Goal: Information Seeking & Learning: Learn about a topic

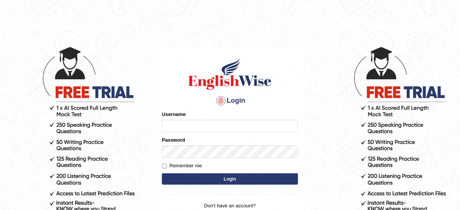
type input "bhagwantbrar"
click at [223, 179] on button "Login" at bounding box center [230, 178] width 136 height 11
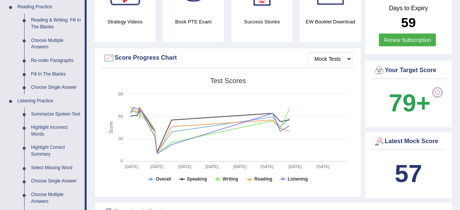
scroll to position [242, 0]
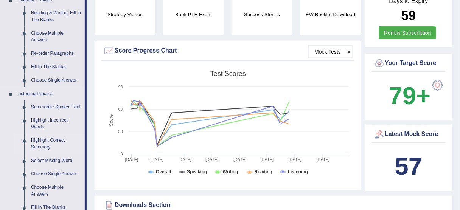
click at [72, 104] on link "Summarize Spoken Text" at bounding box center [56, 108] width 57 height 14
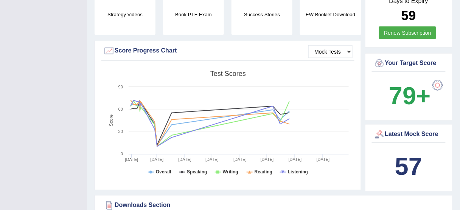
scroll to position [153, 0]
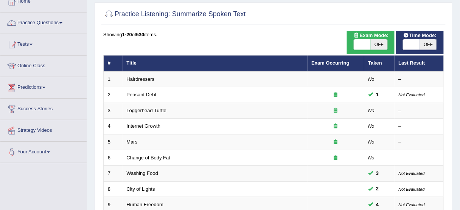
scroll to position [60, 0]
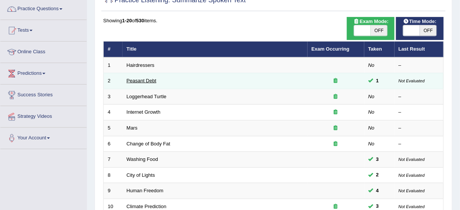
click at [148, 79] on link "Peasant Debt" at bounding box center [142, 81] width 30 height 6
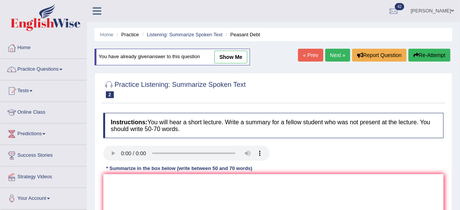
click at [237, 56] on link "show me" at bounding box center [230, 57] width 33 height 13
type textarea "The speaker provided a comprehensive overview of people commiting suicide. Firs…"
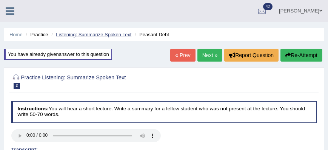
click at [103, 33] on link "Listening: Summarize Spoken Text" at bounding box center [94, 35] width 76 height 6
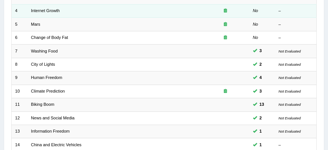
scroll to position [151, 0]
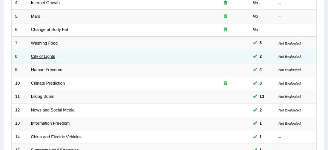
click at [53, 55] on link "City of Lights" at bounding box center [43, 56] width 24 height 5
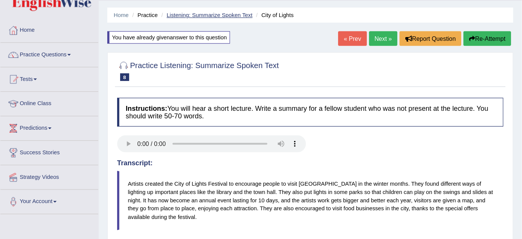
scroll to position [21, 0]
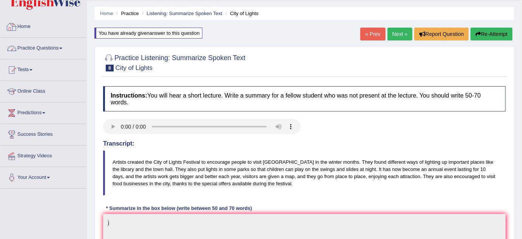
click at [61, 46] on link "Practice Questions" at bounding box center [43, 47] width 86 height 19
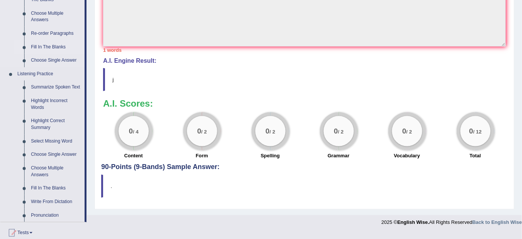
scroll to position [296, 0]
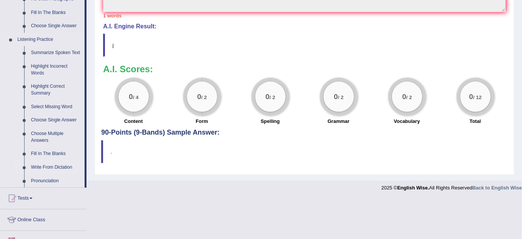
click at [68, 150] on link "Write From Dictation" at bounding box center [56, 168] width 57 height 14
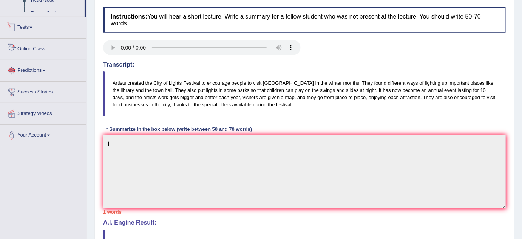
scroll to position [166, 0]
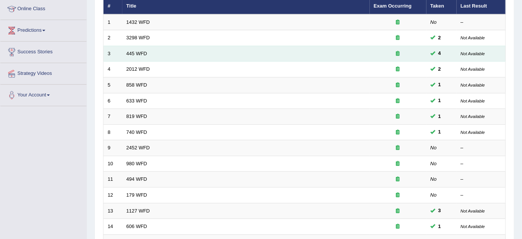
scroll to position [18, 0]
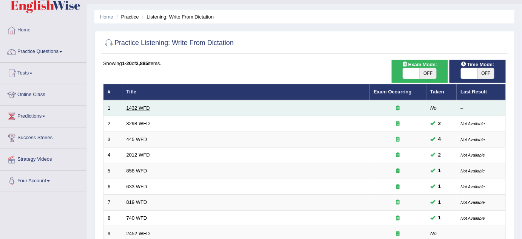
click at [146, 105] on link "1432 WFD" at bounding box center [138, 108] width 23 height 6
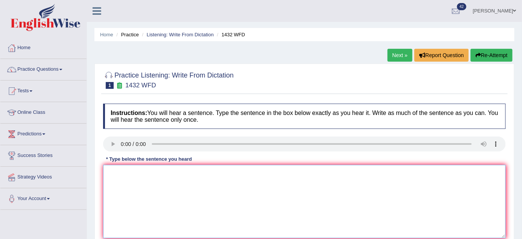
click at [142, 170] on textarea at bounding box center [304, 201] width 403 height 73
type textarea "M"
click at [196, 173] on textarea "Most physical activity is beneficial for health." at bounding box center [304, 201] width 403 height 73
click at [195, 173] on textarea "Most physical activity is beneficial for your our health." at bounding box center [304, 201] width 403 height 73
click at [119, 174] on textarea "Most physical activity is beneficial to for your our health." at bounding box center [304, 201] width 403 height 73
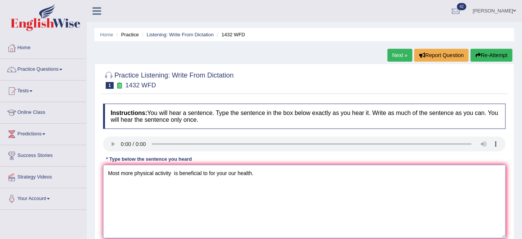
drag, startPoint x: 133, startPoint y: 170, endPoint x: 103, endPoint y: 169, distance: 30.6
click at [103, 169] on textarea "Most more physical activity is beneficial to for your our health." at bounding box center [304, 201] width 403 height 73
click at [121, 181] on textarea "Most more physical activity is beneficial to for your our health." at bounding box center [304, 201] width 403 height 73
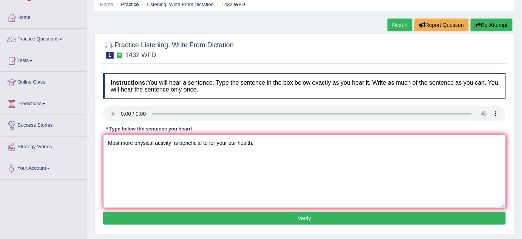
scroll to position [30, 0]
type textarea "Most more physical activity is beneficial to for your our health."
click at [251, 219] on button "Verify" at bounding box center [304, 218] width 403 height 13
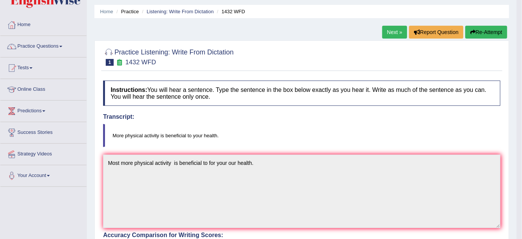
scroll to position [0, 0]
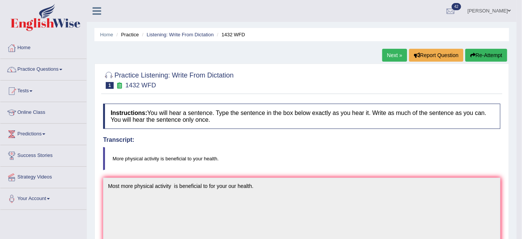
click at [393, 54] on link "Next »" at bounding box center [394, 55] width 25 height 13
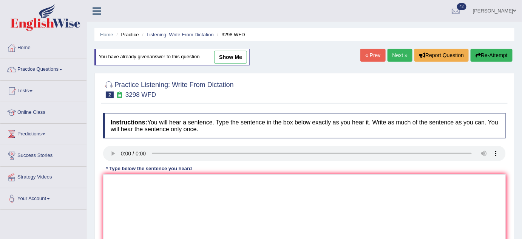
click at [368, 54] on link "« Prev" at bounding box center [373, 55] width 25 height 13
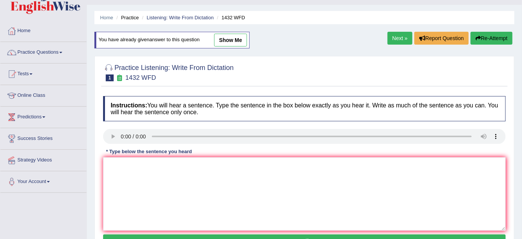
scroll to position [19, 0]
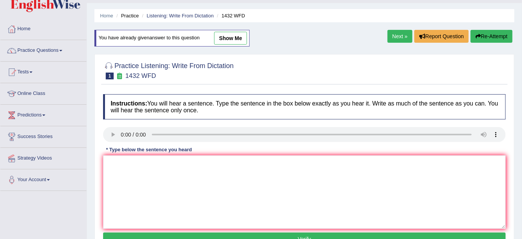
click at [395, 33] on link "Next »" at bounding box center [400, 36] width 25 height 13
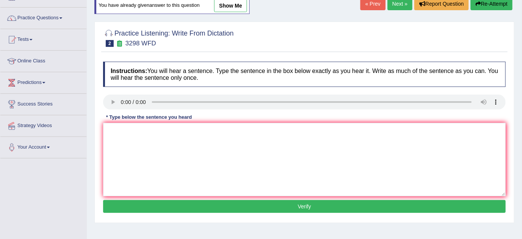
scroll to position [51, 0]
drag, startPoint x: 144, startPoint y: 127, endPoint x: 148, endPoint y: 121, distance: 7.3
click at [143, 127] on textarea at bounding box center [304, 159] width 403 height 73
click at [124, 130] on textarea "Similar to humans." at bounding box center [304, 159] width 403 height 73
click at [156, 130] on textarea "Similar to humans." at bounding box center [304, 159] width 403 height 73
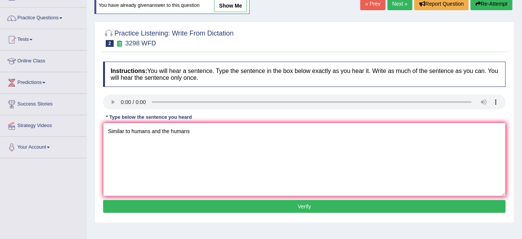
click at [128, 128] on textarea "Similar to humans and the humans" at bounding box center [304, 159] width 403 height 73
click at [194, 129] on textarea "Similar to is humans and the humans" at bounding box center [304, 159] width 403 height 73
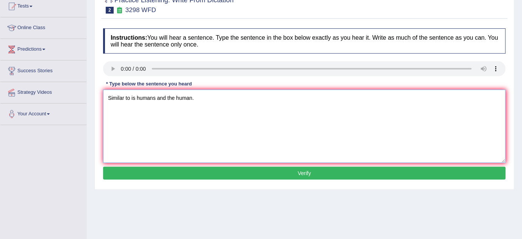
scroll to position [91, 0]
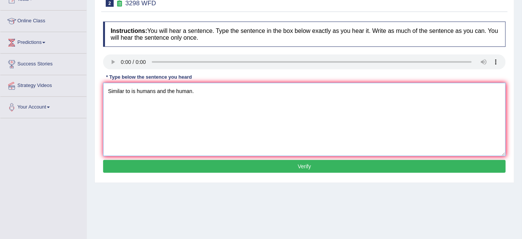
type textarea "Similar to is humans and the human."
click at [285, 168] on button "Verify" at bounding box center [304, 166] width 403 height 13
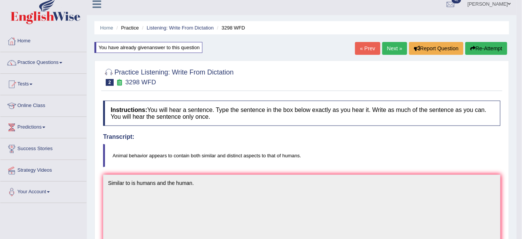
scroll to position [5, 0]
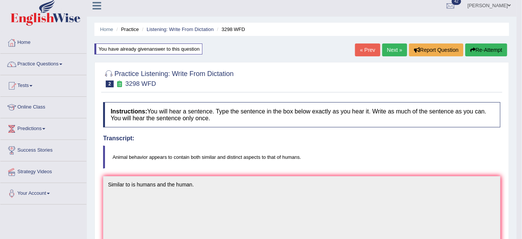
click at [390, 50] on link "Next »" at bounding box center [394, 49] width 25 height 13
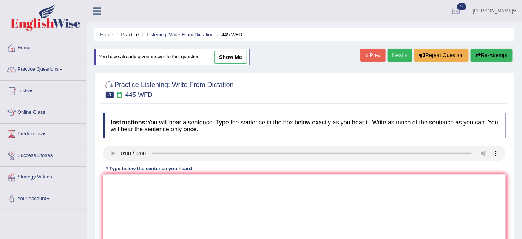
click at [362, 51] on link "« Prev" at bounding box center [373, 55] width 25 height 13
click at [368, 49] on link "« Prev" at bounding box center [373, 55] width 25 height 13
click at [230, 54] on link "show me" at bounding box center [230, 57] width 33 height 13
type textarea "Most more physical activity is beneficial to for your our health."
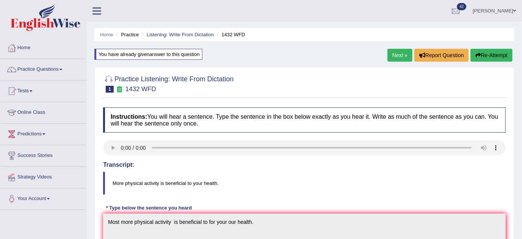
click at [394, 57] on link "Next »" at bounding box center [400, 55] width 25 height 13
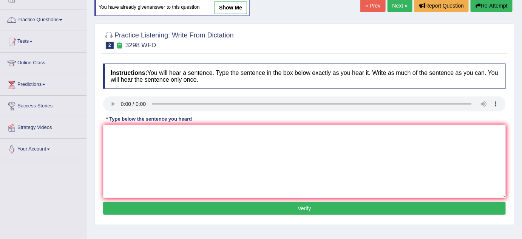
scroll to position [34, 0]
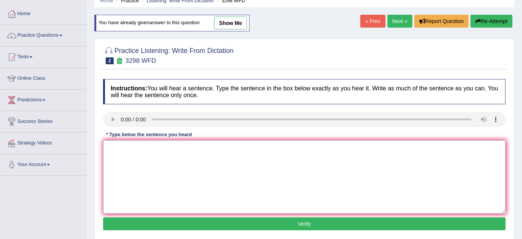
click at [132, 153] on textarea at bounding box center [304, 176] width 403 height 73
type textarea "Animals behaviour"
drag, startPoint x: 406, startPoint y: 22, endPoint x: 401, endPoint y: 14, distance: 8.8
click at [406, 22] on link "Next »" at bounding box center [400, 21] width 25 height 13
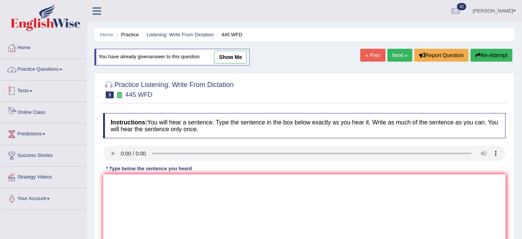
click at [53, 73] on link "Practice Questions" at bounding box center [43, 68] width 86 height 19
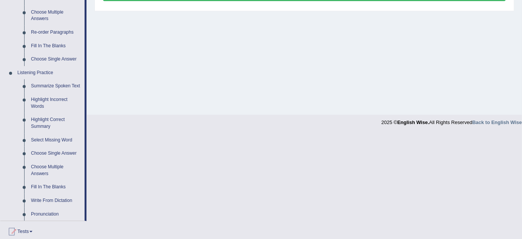
scroll to position [275, 0]
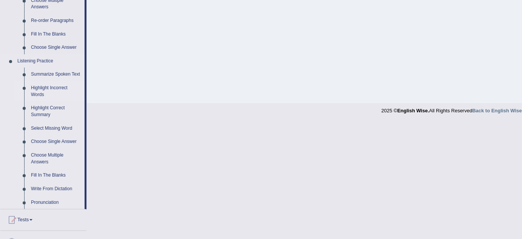
click at [62, 86] on link "Highlight Incorrect Words" at bounding box center [56, 91] width 57 height 20
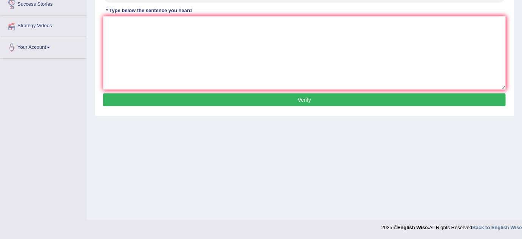
scroll to position [90, 0]
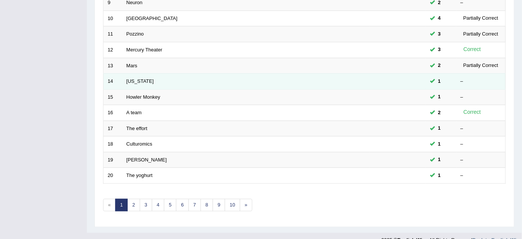
scroll to position [258, 0]
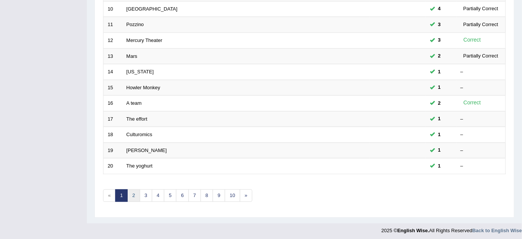
click at [133, 191] on link "2" at bounding box center [133, 195] width 12 height 12
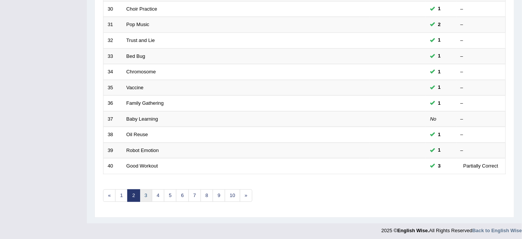
click at [143, 190] on link "3" at bounding box center [146, 195] width 12 height 12
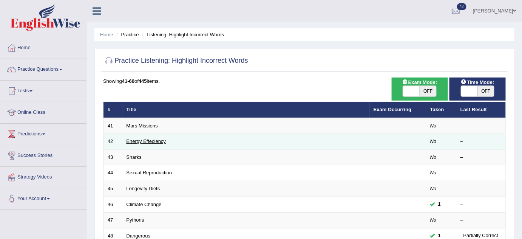
click at [160, 139] on link "Energy Effeciency" at bounding box center [147, 141] width 40 height 6
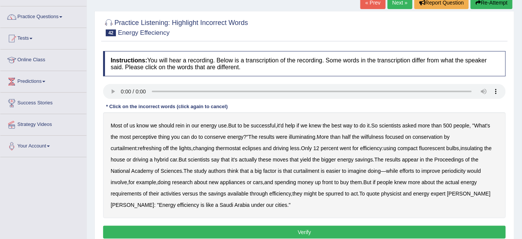
scroll to position [68, 0]
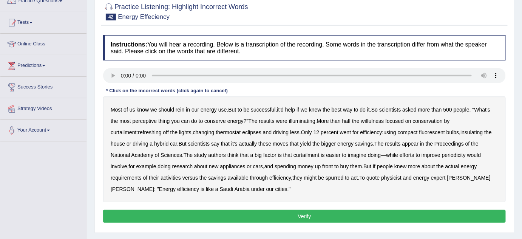
click at [145, 121] on b "perceptive" at bounding box center [145, 121] width 25 height 6
click at [372, 119] on b "wilfulness" at bounding box center [372, 121] width 23 height 6
click at [442, 155] on b "periodicity" at bounding box center [454, 155] width 24 height 6
click at [301, 214] on button "Verify" at bounding box center [304, 216] width 403 height 13
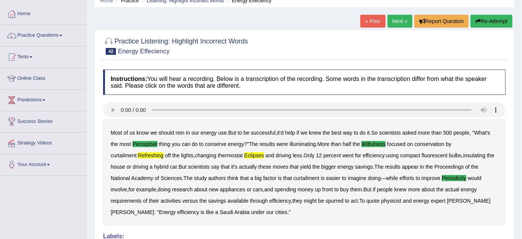
scroll to position [0, 0]
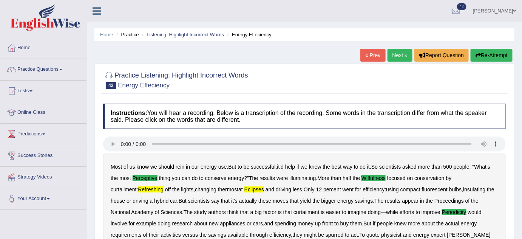
click at [387, 84] on div at bounding box center [304, 79] width 403 height 23
click at [489, 10] on link "Bhagwant singh" at bounding box center [495, 10] width 55 height 20
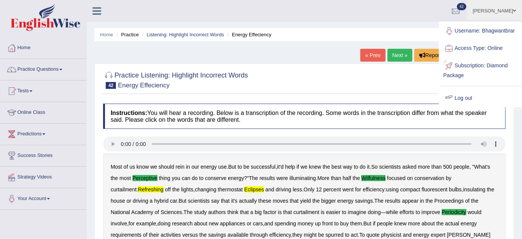
drag, startPoint x: 467, startPoint y: 96, endPoint x: 449, endPoint y: 78, distance: 25.7
click at [467, 96] on link "Log out" at bounding box center [481, 98] width 82 height 17
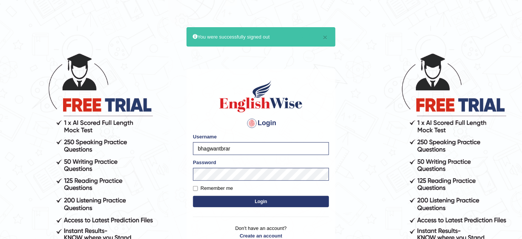
type input "PrathimaSingh99"
drag, startPoint x: 276, startPoint y: 201, endPoint x: 275, endPoint y: 194, distance: 6.8
click at [275, 201] on button "Login" at bounding box center [261, 201] width 136 height 11
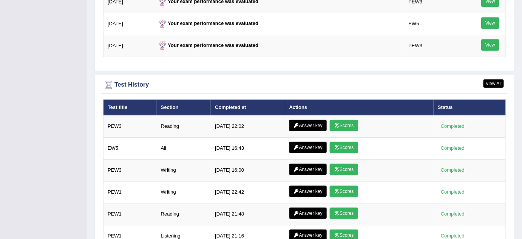
scroll to position [1086, 0]
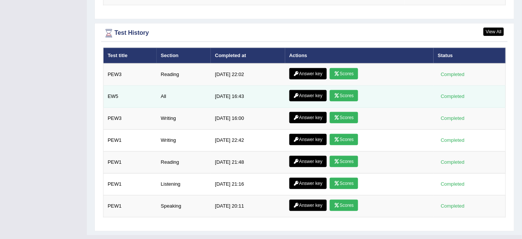
click at [350, 90] on link "Scores" at bounding box center [344, 95] width 28 height 11
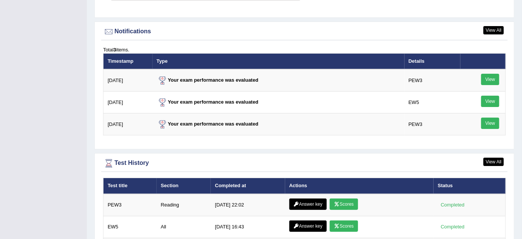
scroll to position [962, 0]
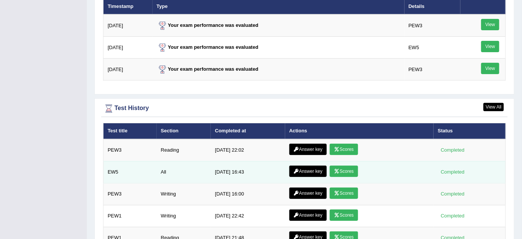
click at [305, 166] on link "Answer key" at bounding box center [307, 171] width 37 height 11
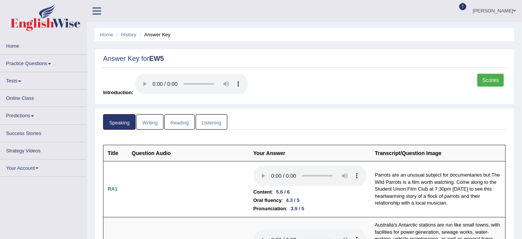
click at [217, 122] on link "Listening" at bounding box center [212, 121] width 32 height 15
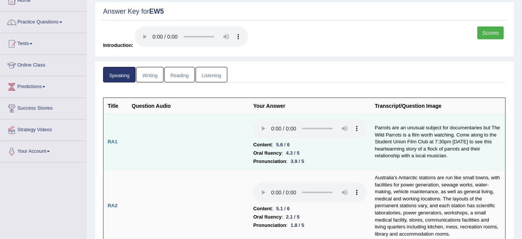
scroll to position [103, 0]
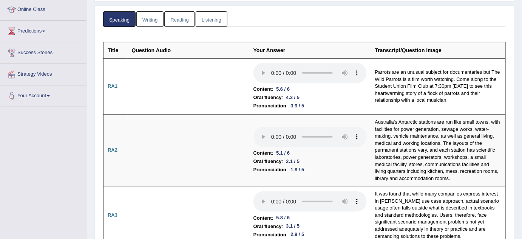
click at [204, 15] on link "Listening" at bounding box center [212, 18] width 32 height 15
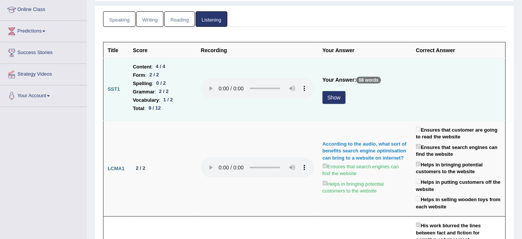
click at [333, 96] on button "Show" at bounding box center [334, 97] width 23 height 13
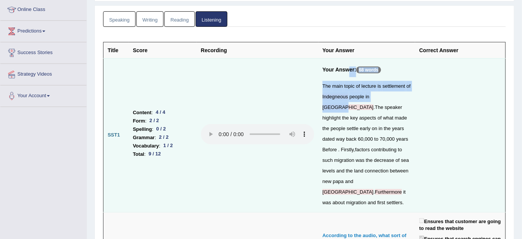
drag, startPoint x: 393, startPoint y: 96, endPoint x: 348, endPoint y: 73, distance: 50.5
click at [348, 73] on td "Your Answer: 68 words The main topic of lecture is settlement of Indegneous peo…" at bounding box center [367, 135] width 97 height 154
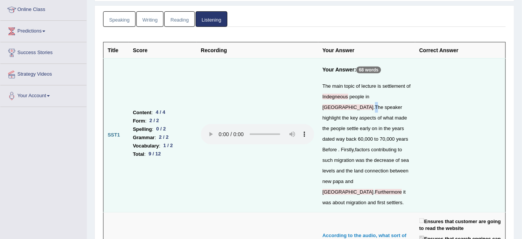
click at [384, 104] on span "The" at bounding box center [379, 107] width 8 height 6
drag, startPoint x: 367, startPoint y: 179, endPoint x: 359, endPoint y: 175, distance: 9.5
click at [359, 175] on div "The main topic of lecture is settlement of Indegneous people in australia . The…" at bounding box center [367, 144] width 88 height 127
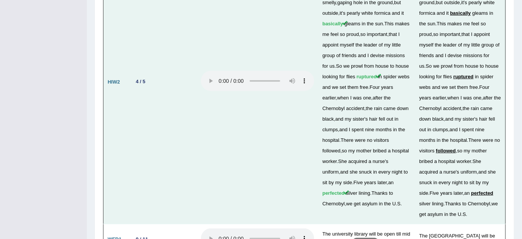
scroll to position [1990, 0]
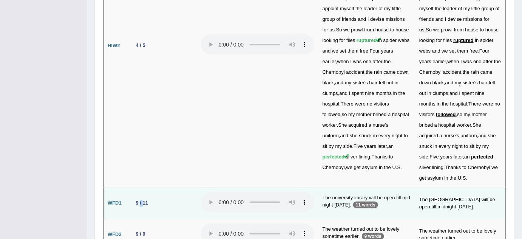
click at [140, 199] on div "9 / 11" at bounding box center [142, 203] width 18 height 8
click at [157, 187] on td "9 / 11" at bounding box center [163, 202] width 68 height 31
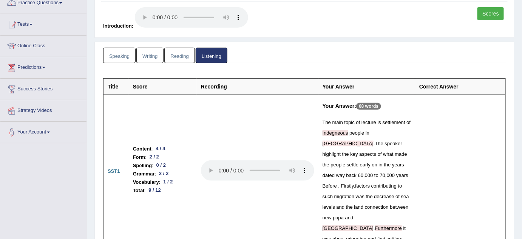
scroll to position [0, 0]
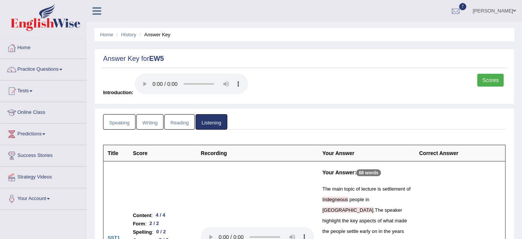
click at [158, 119] on link "Writing" at bounding box center [149, 121] width 27 height 15
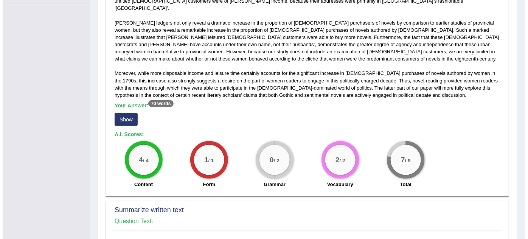
scroll to position [206, 0]
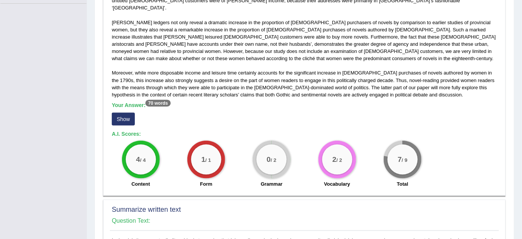
click at [119, 113] on button "Show" at bounding box center [123, 119] width 23 height 13
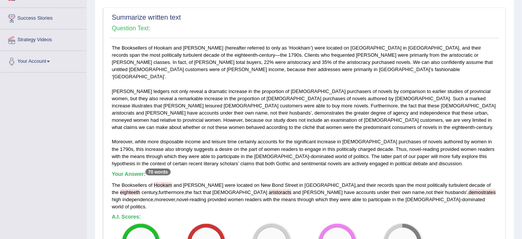
scroll to position [103, 0]
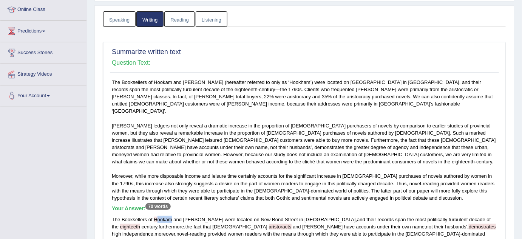
drag, startPoint x: 172, startPoint y: 210, endPoint x: 155, endPoint y: 204, distance: 17.6
click at [155, 205] on div "Your Answer: 70 words The Booksellers of Hookam and Carpenter were located on N…" at bounding box center [304, 224] width 385 height 39
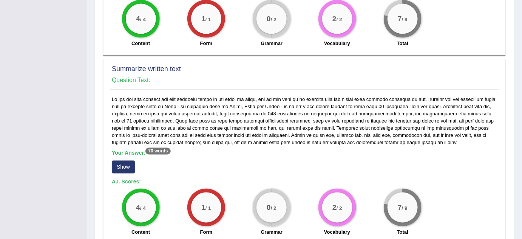
scroll to position [412, 0]
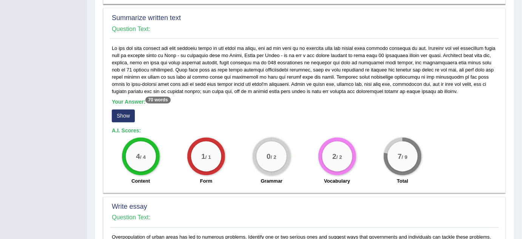
click at [119, 110] on button "Show" at bounding box center [123, 116] width 23 height 13
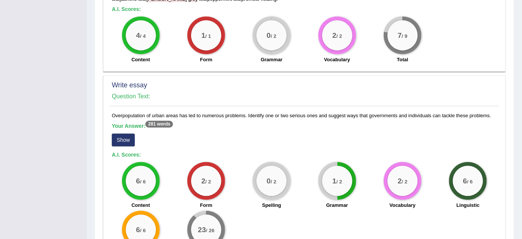
scroll to position [550, 0]
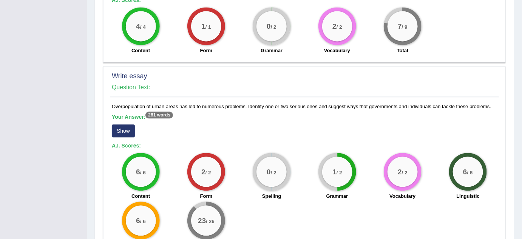
click at [129, 124] on button "Show" at bounding box center [123, 130] width 23 height 13
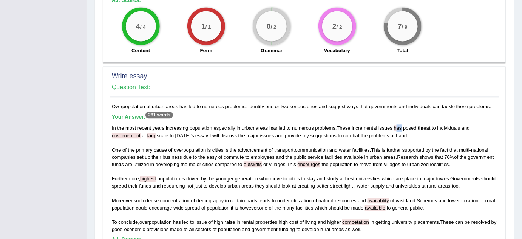
drag, startPoint x: 403, startPoint y: 112, endPoint x: 396, endPoint y: 112, distance: 6.8
click at [396, 124] on div "In the most recent years increasing population especially in urban areas has le…" at bounding box center [304, 178] width 385 height 108
click at [394, 124] on div "In the most recent years increasing population especially in urban areas has le…" at bounding box center [304, 178] width 385 height 108
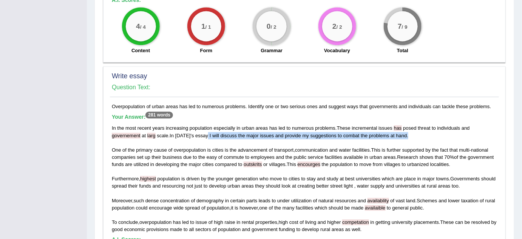
drag, startPoint x: 206, startPoint y: 118, endPoint x: 406, endPoint y: 121, distance: 200.0
click at [406, 124] on div "In the most recent years increasing population especially in urban areas has le…" at bounding box center [304, 178] width 385 height 108
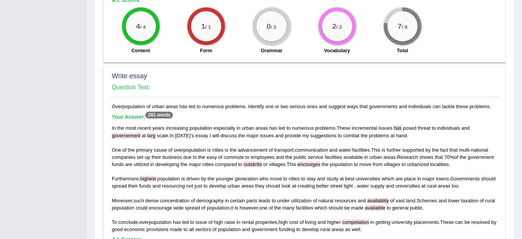
click at [387, 157] on div "In the most recent years increasing population especially in urban areas has le…" at bounding box center [304, 178] width 385 height 108
drag, startPoint x: 166, startPoint y: 132, endPoint x: 160, endPoint y: 132, distance: 6.5
click at [160, 147] on span "cause" at bounding box center [160, 150] width 13 height 6
drag, startPoint x: 290, startPoint y: 148, endPoint x: 449, endPoint y: 148, distance: 159.1
click at [449, 148] on div "In the most recent years increasing population especially in urban areas has le…" at bounding box center [304, 178] width 385 height 108
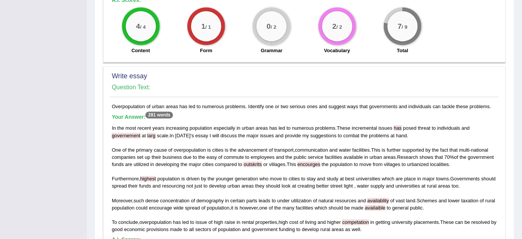
click at [450, 152] on div "In the most recent years increasing population especially in urban areas has le…" at bounding box center [304, 178] width 385 height 108
drag, startPoint x: 381, startPoint y: 163, endPoint x: 449, endPoint y: 164, distance: 67.7
click at [449, 164] on div "In the most recent years increasing population especially in urban areas has le…" at bounding box center [304, 178] width 385 height 108
click at [362, 195] on div "In the most recent years increasing population especially in urban areas has le…" at bounding box center [304, 178] width 385 height 108
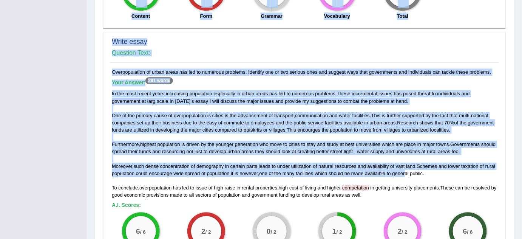
drag, startPoint x: 390, startPoint y: 157, endPoint x: 100, endPoint y: 94, distance: 296.5
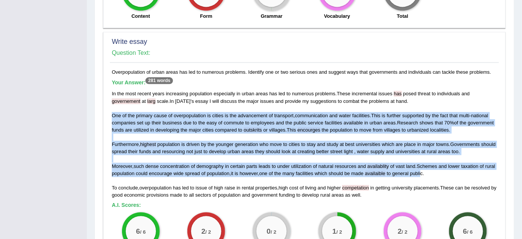
drag, startPoint x: 112, startPoint y: 98, endPoint x: 433, endPoint y: 160, distance: 327.3
click at [433, 160] on div "In the most recent years increasing population especially in urban areas has le…" at bounding box center [304, 144] width 385 height 108
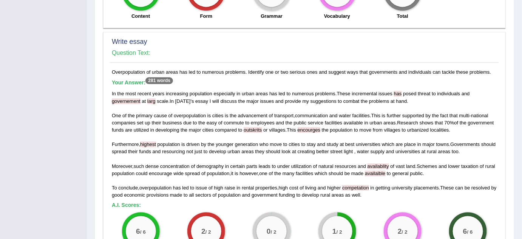
click at [406, 177] on div "In the most recent years increasing population especially in urban areas has le…" at bounding box center [304, 144] width 385 height 108
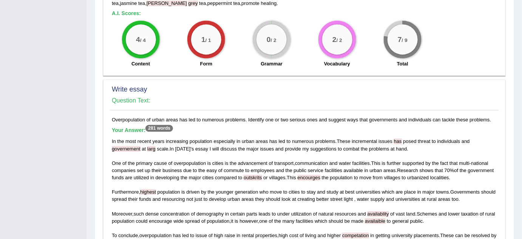
scroll to position [515, 0]
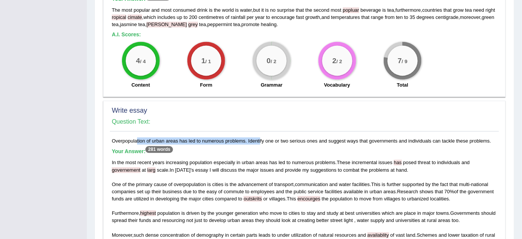
drag, startPoint x: 115, startPoint y: 125, endPoint x: 243, endPoint y: 127, distance: 128.1
click at [251, 148] on h5 "Your Answer: 281 words" at bounding box center [304, 151] width 385 height 7
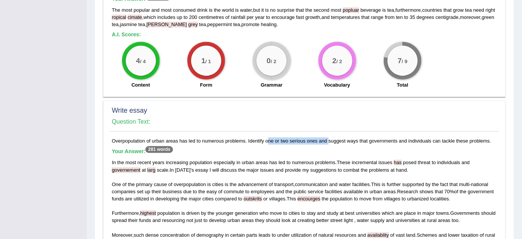
drag, startPoint x: 251, startPoint y: 124, endPoint x: 321, endPoint y: 122, distance: 70.3
drag, startPoint x: 344, startPoint y: 124, endPoint x: 410, endPoint y: 122, distance: 66.9
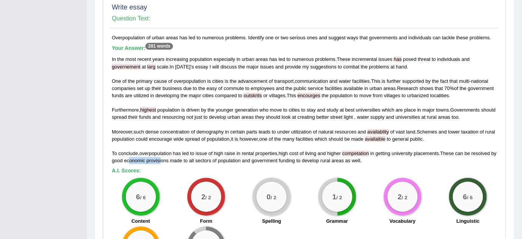
drag, startPoint x: 137, startPoint y: 145, endPoint x: 168, endPoint y: 147, distance: 31.0
click at [168, 147] on div "In the most recent years increasing population especially in urban areas has le…" at bounding box center [304, 110] width 385 height 108
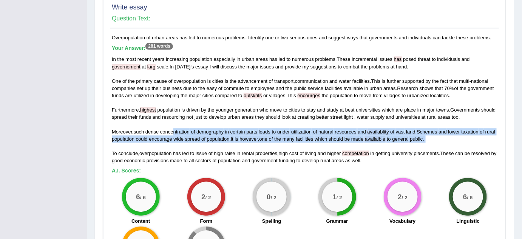
drag, startPoint x: 173, startPoint y: 113, endPoint x: 266, endPoint y: 126, distance: 93.5
click at [266, 126] on div "In the most recent years increasing population especially in urban areas has le…" at bounding box center [304, 110] width 385 height 108
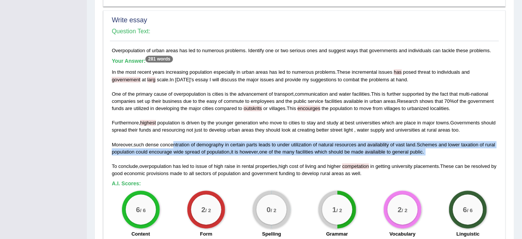
scroll to position [584, 0]
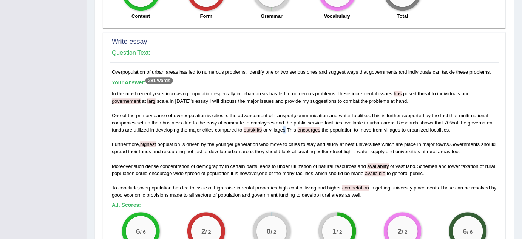
click at [283, 114] on div "In the most recent years increasing population especially in urban areas has le…" at bounding box center [304, 144] width 385 height 108
drag, startPoint x: 133, startPoint y: 127, endPoint x: 124, endPoint y: 125, distance: 8.9
click at [124, 141] on span "Furthermore" at bounding box center [125, 144] width 27 height 6
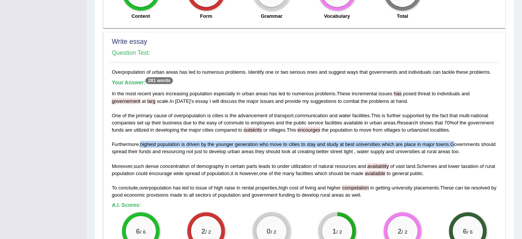
drag, startPoint x: 139, startPoint y: 130, endPoint x: 446, endPoint y: 129, distance: 306.1
click at [457, 128] on div "In the most recent years increasing population especially in urban areas has le…" at bounding box center [304, 144] width 385 height 108
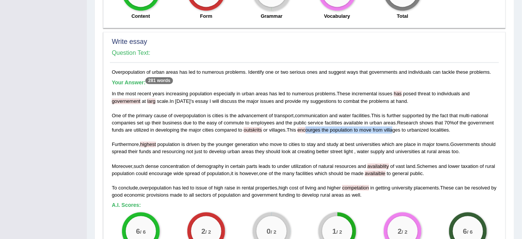
drag, startPoint x: 307, startPoint y: 113, endPoint x: 393, endPoint y: 114, distance: 86.5
click at [393, 114] on div "In the most recent years increasing population especially in urban areas has le…" at bounding box center [304, 144] width 385 height 108
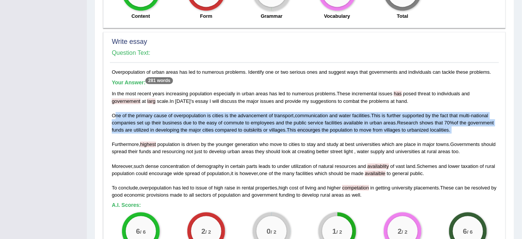
drag, startPoint x: 115, startPoint y: 99, endPoint x: 243, endPoint y: 117, distance: 129.3
click at [243, 118] on div "In the most recent years increasing population especially in urban areas has le…" at bounding box center [304, 144] width 385 height 108
click at [243, 116] on div "In the most recent years increasing population especially in urban areas has le…" at bounding box center [304, 144] width 385 height 108
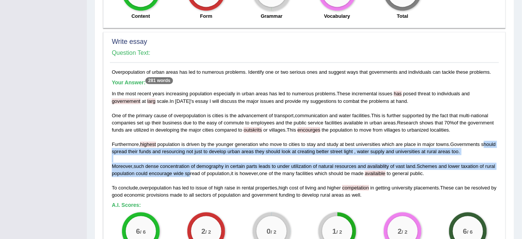
drag, startPoint x: 114, startPoint y: 133, endPoint x: 201, endPoint y: 153, distance: 89.6
click at [201, 153] on div "In the most recent years increasing population especially in urban areas has le…" at bounding box center [304, 144] width 385 height 108
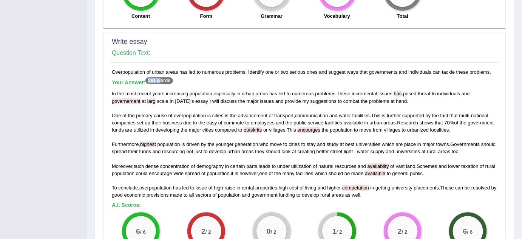
drag, startPoint x: 161, startPoint y: 65, endPoint x: 145, endPoint y: 59, distance: 16.9
click at [145, 68] on div "Overpopulation of urban areas has led to numerous problems. Identify one or two…" at bounding box center [304, 189] width 389 height 243
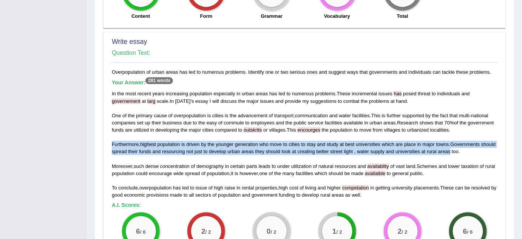
drag, startPoint x: 113, startPoint y: 127, endPoint x: 470, endPoint y: 139, distance: 357.3
click at [466, 139] on div "In the most recent years increasing population especially in urban areas has le…" at bounding box center [304, 144] width 385 height 108
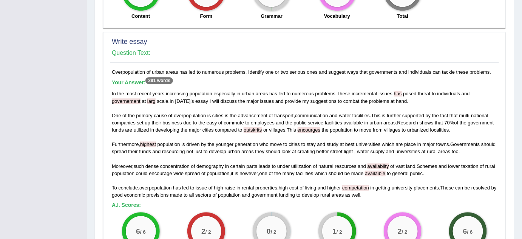
click at [474, 139] on div "In the most recent years increasing population especially in urban areas has le…" at bounding box center [304, 144] width 385 height 108
drag, startPoint x: 475, startPoint y: 137, endPoint x: 291, endPoint y: 141, distance: 184.5
click at [291, 141] on div "In the most recent years increasing population especially in urban areas has le…" at bounding box center [304, 144] width 385 height 108
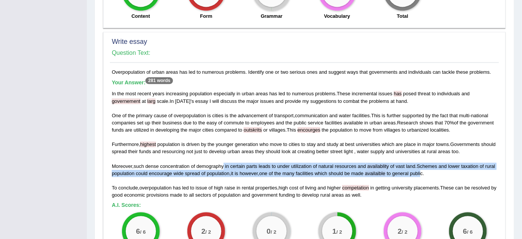
drag, startPoint x: 434, startPoint y: 157, endPoint x: 224, endPoint y: 153, distance: 209.8
click at [224, 153] on div "In the most recent years increasing population especially in urban areas has le…" at bounding box center [304, 144] width 385 height 108
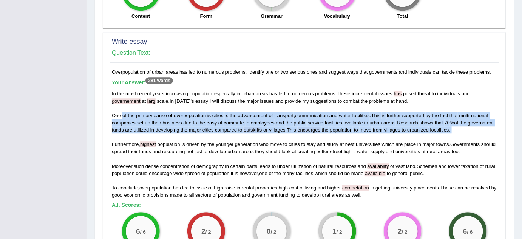
drag, startPoint x: 122, startPoint y: 101, endPoint x: 197, endPoint y: 121, distance: 76.9
click at [197, 121] on div "In the most recent years increasing population especially in urban areas has le…" at bounding box center [304, 144] width 385 height 108
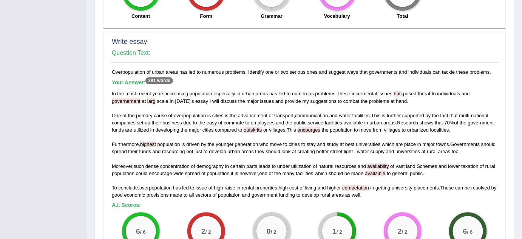
click at [197, 121] on div "In the most recent years increasing population especially in urban areas has le…" at bounding box center [304, 144] width 385 height 108
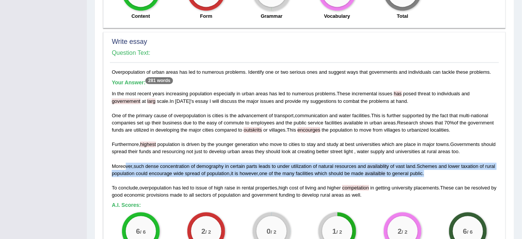
drag, startPoint x: 124, startPoint y: 149, endPoint x: 437, endPoint y: 154, distance: 313.3
click at [437, 154] on div "In the most recent years increasing population especially in urban areas has le…" at bounding box center [304, 144] width 385 height 108
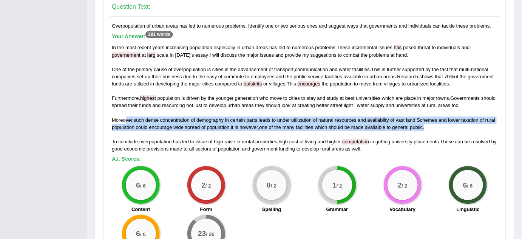
scroll to position [618, 0]
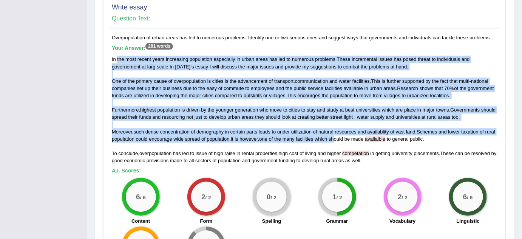
drag, startPoint x: 117, startPoint y: 40, endPoint x: 347, endPoint y: 120, distance: 243.4
click at [347, 120] on div "In the most recent years increasing population especially in urban areas has le…" at bounding box center [304, 110] width 385 height 108
click at [343, 136] on span "should" at bounding box center [336, 139] width 14 height 6
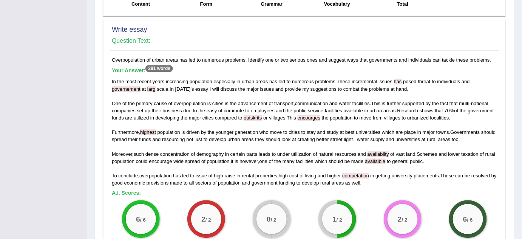
scroll to position [584, 0]
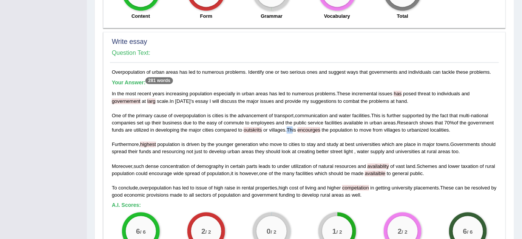
drag, startPoint x: 293, startPoint y: 113, endPoint x: 288, endPoint y: 114, distance: 5.3
click at [288, 127] on span "This" at bounding box center [291, 130] width 9 height 6
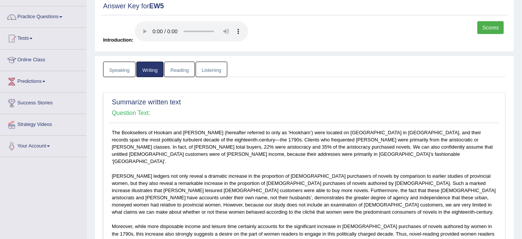
scroll to position [0, 0]
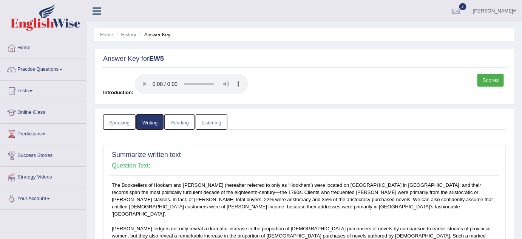
click at [122, 121] on link "Speaking" at bounding box center [119, 121] width 33 height 15
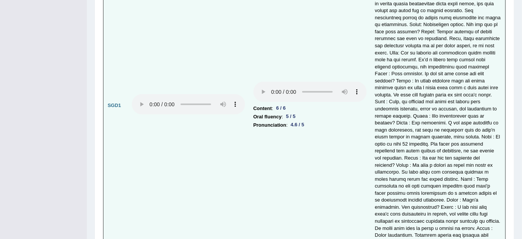
scroll to position [2096, 0]
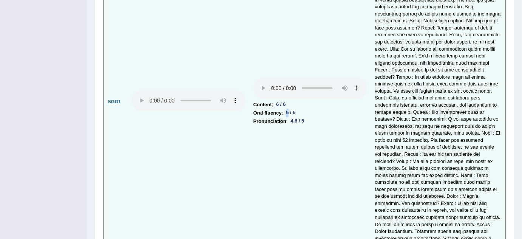
click at [286, 109] on div "5 / 5" at bounding box center [290, 113] width 15 height 8
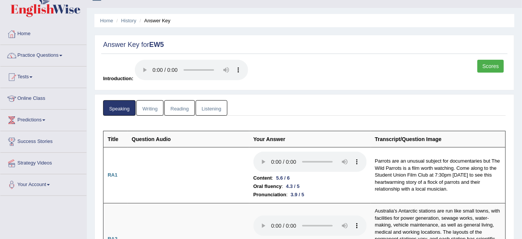
scroll to position [0, 0]
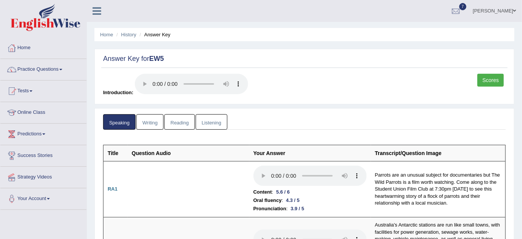
click at [176, 116] on link "Reading" at bounding box center [179, 121] width 30 height 15
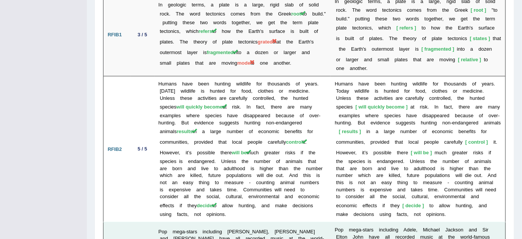
scroll to position [1067, 0]
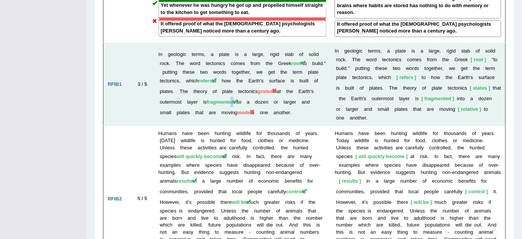
drag, startPoint x: 260, startPoint y: 81, endPoint x: 246, endPoint y: 80, distance: 13.6
click at [234, 99] on span "fragmented" at bounding box center [220, 102] width 27 height 6
drag, startPoint x: 223, startPoint y: 82, endPoint x: 239, endPoint y: 86, distance: 15.9
click at [239, 86] on td "In geologic terms, a plate is a large, rigid slab of solid rock. The word tecto…" at bounding box center [243, 84] width 176 height 83
drag, startPoint x: 296, startPoint y: 70, endPoint x: 285, endPoint y: 70, distance: 10.6
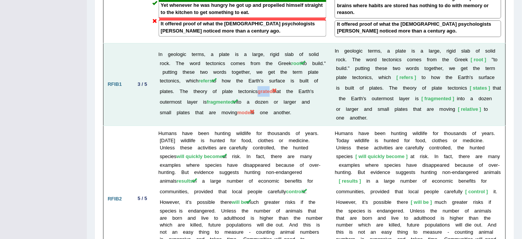
click at [273, 88] on span "grated" at bounding box center [265, 91] width 15 height 6
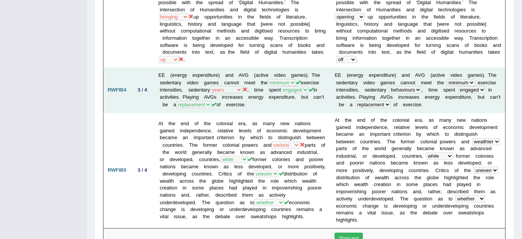
scroll to position [448, 0]
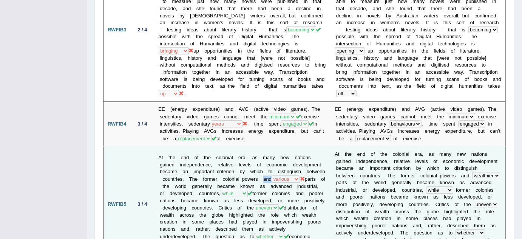
drag, startPoint x: 271, startPoint y: 161, endPoint x: 263, endPoint y: 158, distance: 8.8
click at [263, 158] on td "At the end of the colonial era, as many new nations gained independence, relati…" at bounding box center [243, 204] width 176 height 115
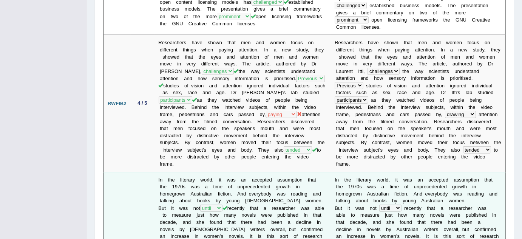
scroll to position [207, 0]
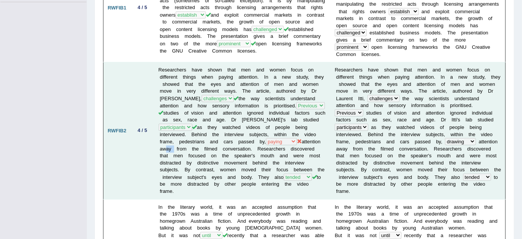
drag, startPoint x: 173, startPoint y: 138, endPoint x: 163, endPoint y: 138, distance: 10.2
click at [163, 138] on td "Researchers have shown that men and women focus on different things when paying…" at bounding box center [243, 130] width 176 height 137
drag, startPoint x: 259, startPoint y: 167, endPoint x: 231, endPoint y: 166, distance: 28.0
click at [255, 167] on td "Researchers have shown that men and women focus on different things when paying…" at bounding box center [243, 130] width 176 height 137
drag, startPoint x: 173, startPoint y: 138, endPoint x: 162, endPoint y: 139, distance: 11.0
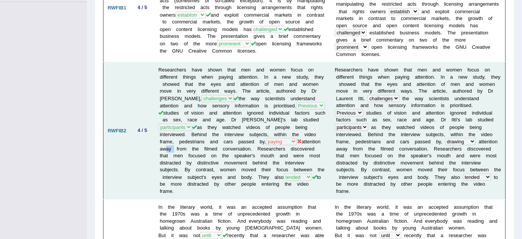
click at [162, 139] on td "Researchers have shown that men and women focus on different things when paying…" at bounding box center [243, 130] width 176 height 137
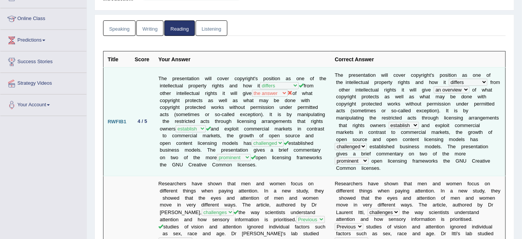
scroll to position [139, 0]
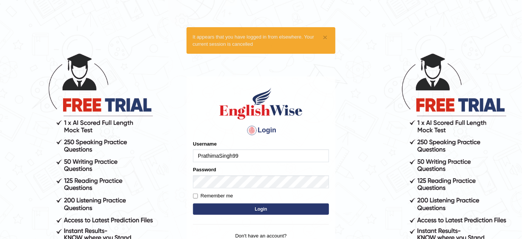
click at [262, 147] on div "Username PrathimaSingh99" at bounding box center [261, 151] width 136 height 22
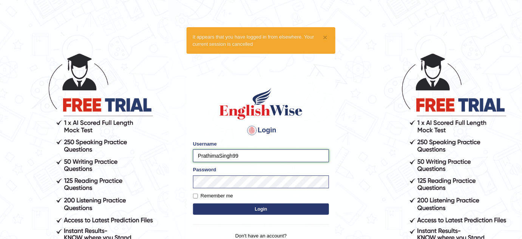
click at [263, 152] on input "PrathimaSingh99" at bounding box center [261, 155] width 136 height 13
click at [280, 154] on input "KaurRavinder" at bounding box center [261, 155] width 136 height 13
type input "bhagwantbrar"
click at [279, 205] on button "Login" at bounding box center [261, 208] width 136 height 11
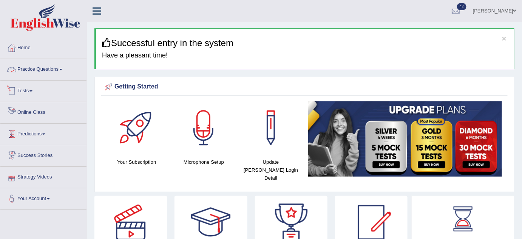
click at [49, 66] on link "Practice Questions" at bounding box center [43, 68] width 86 height 19
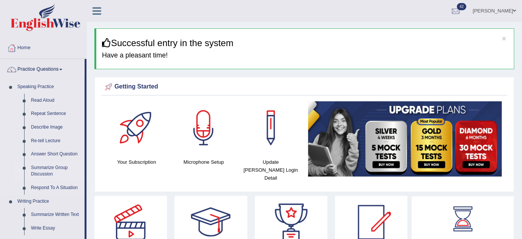
click at [39, 165] on link "Summarize Group Discussion" at bounding box center [56, 171] width 57 height 20
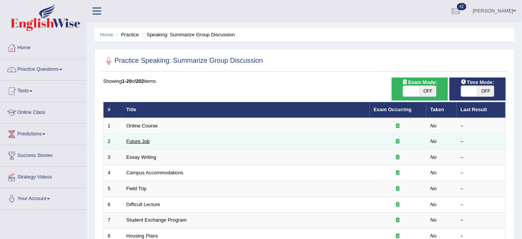
click at [147, 139] on link "Future Job" at bounding box center [138, 141] width 23 height 6
